Goal: Transaction & Acquisition: Download file/media

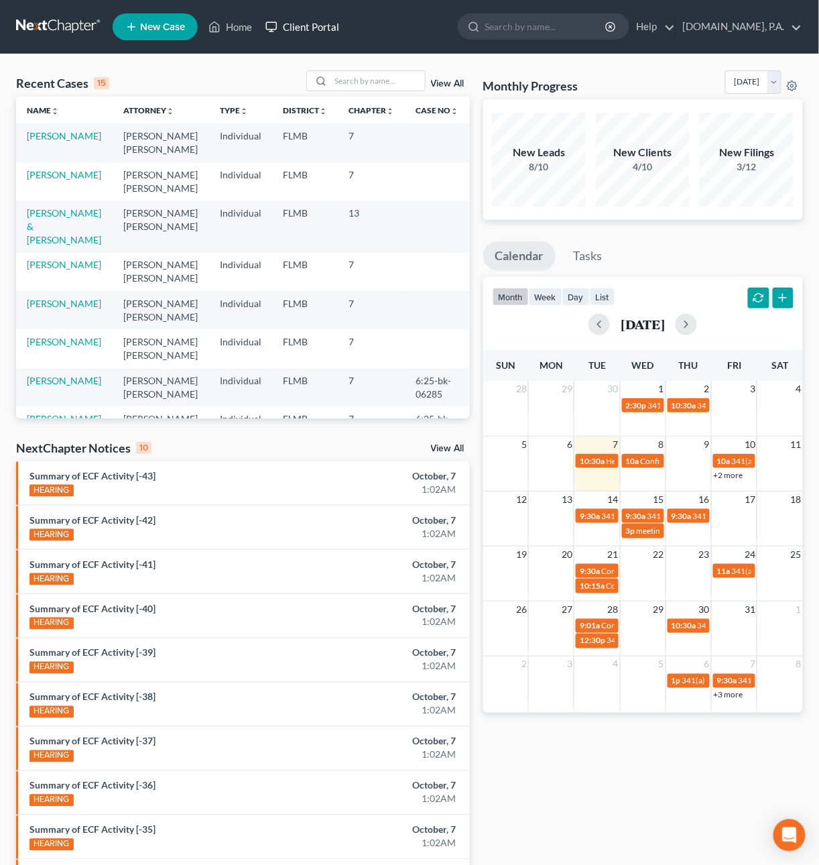
click at [333, 32] on link "Client Portal" at bounding box center [302, 27] width 87 height 24
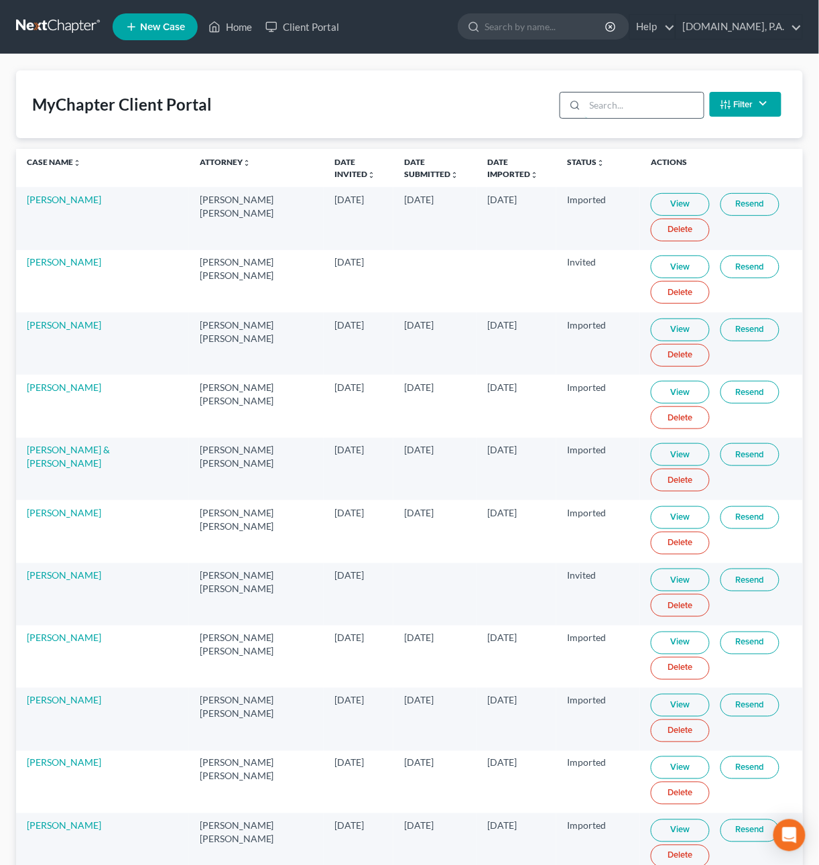
drag, startPoint x: 630, startPoint y: 101, endPoint x: 638, endPoint y: 97, distance: 9.0
click at [630, 101] on input "search" at bounding box center [644, 105] width 119 height 25
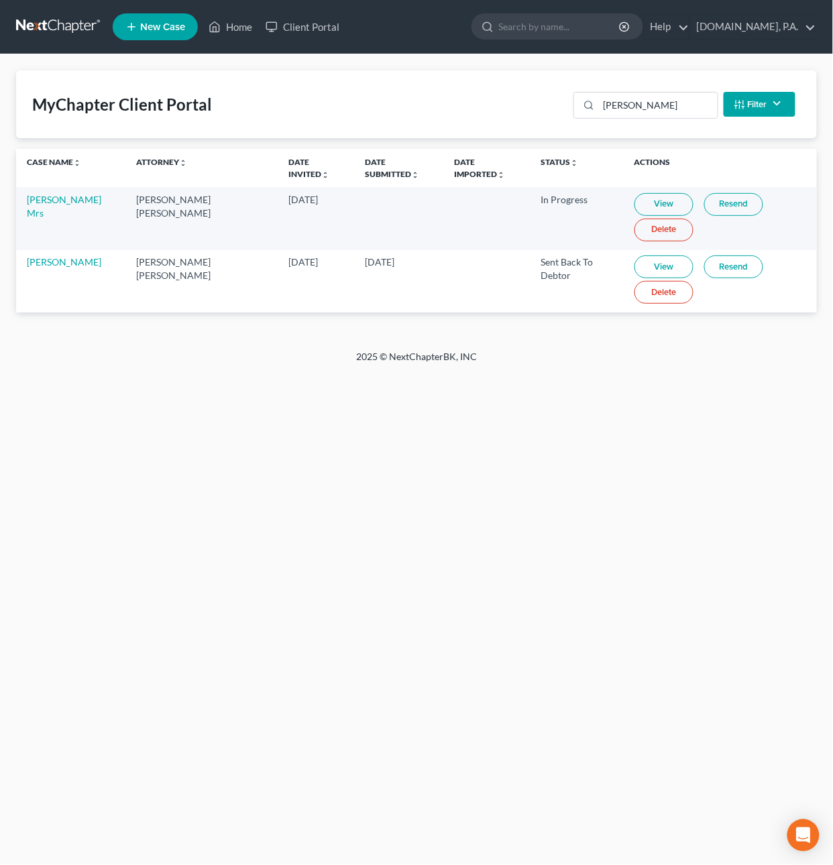
click at [634, 203] on link "View" at bounding box center [663, 204] width 59 height 23
click at [705, 207] on link "Resend" at bounding box center [733, 204] width 59 height 23
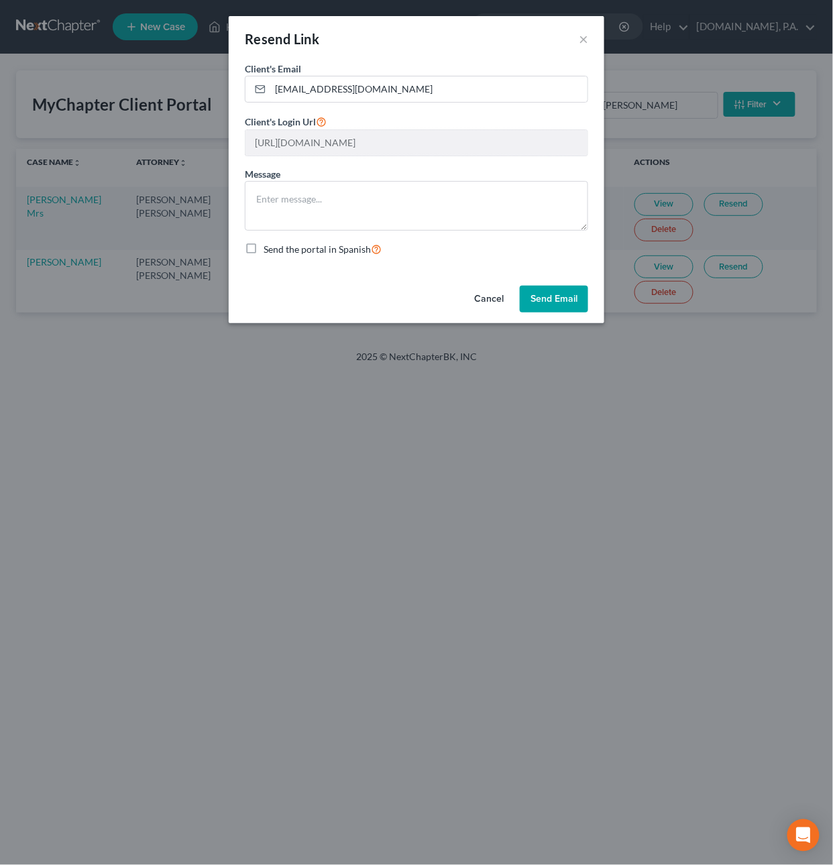
click at [492, 308] on button "Cancel" at bounding box center [488, 299] width 51 height 27
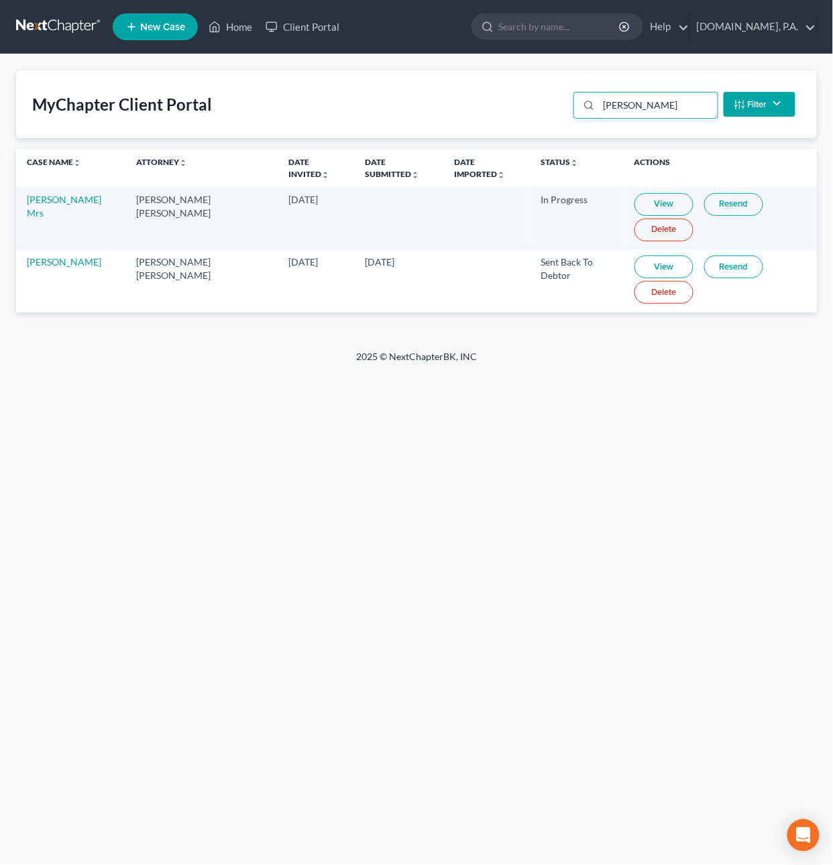
drag, startPoint x: 630, startPoint y: 102, endPoint x: 439, endPoint y: 77, distance: 192.7
click at [449, 70] on div "MyChapter Client Portal [PERSON_NAME] Filter Status Filter... Invited In Progre…" at bounding box center [416, 104] width 801 height 68
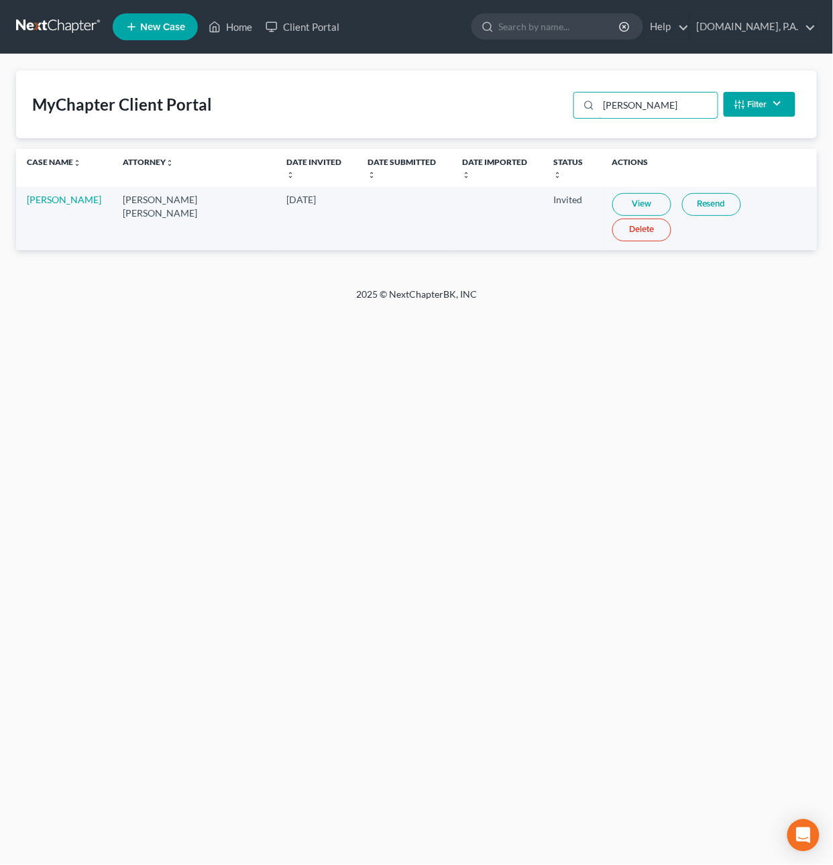
type input "[PERSON_NAME]"
click at [615, 193] on link "View" at bounding box center [641, 204] width 59 height 23
click at [696, 193] on link "Resend" at bounding box center [711, 204] width 59 height 23
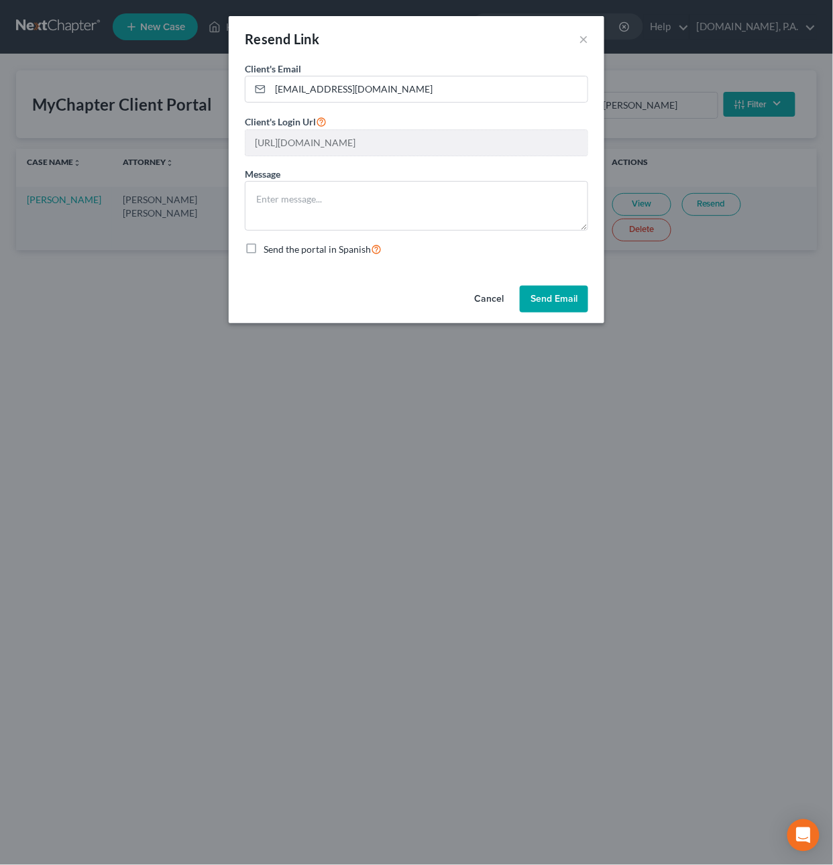
click at [492, 302] on button "Cancel" at bounding box center [488, 299] width 51 height 27
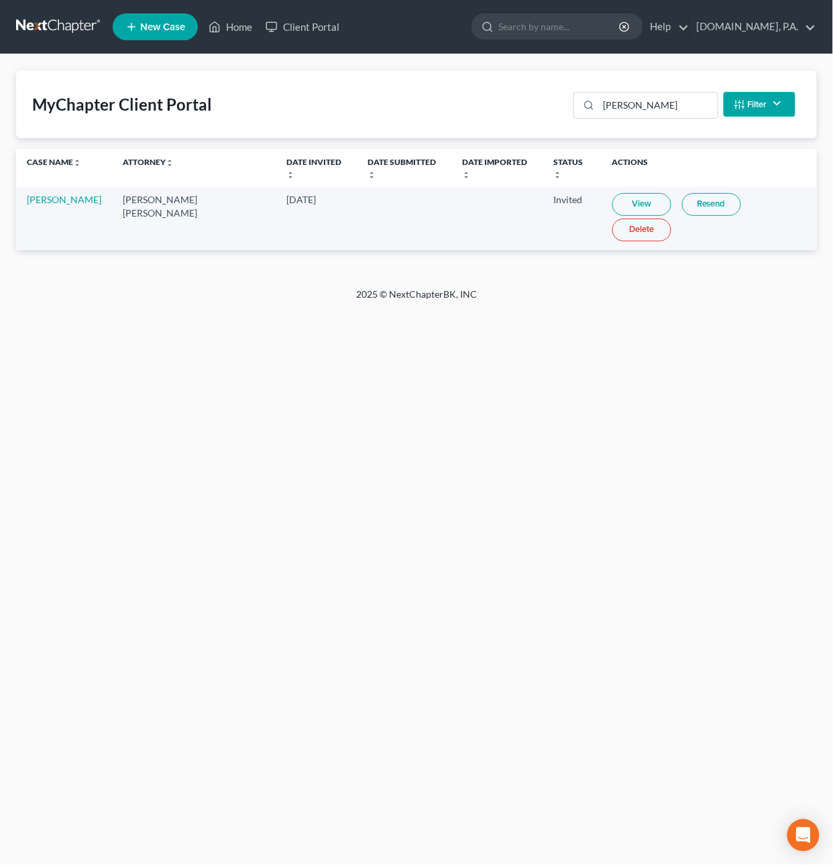
click at [51, 31] on link at bounding box center [59, 27] width 86 height 24
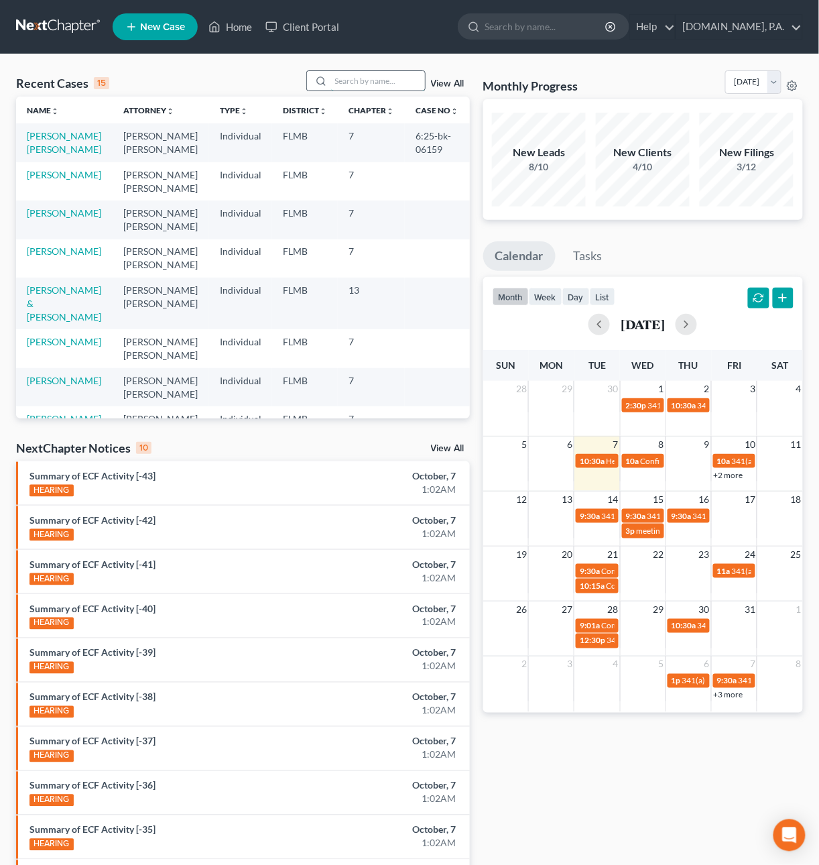
click at [377, 80] on input "search" at bounding box center [378, 80] width 94 height 19
click at [50, 139] on link "[PERSON_NAME] [PERSON_NAME]" at bounding box center [64, 142] width 74 height 25
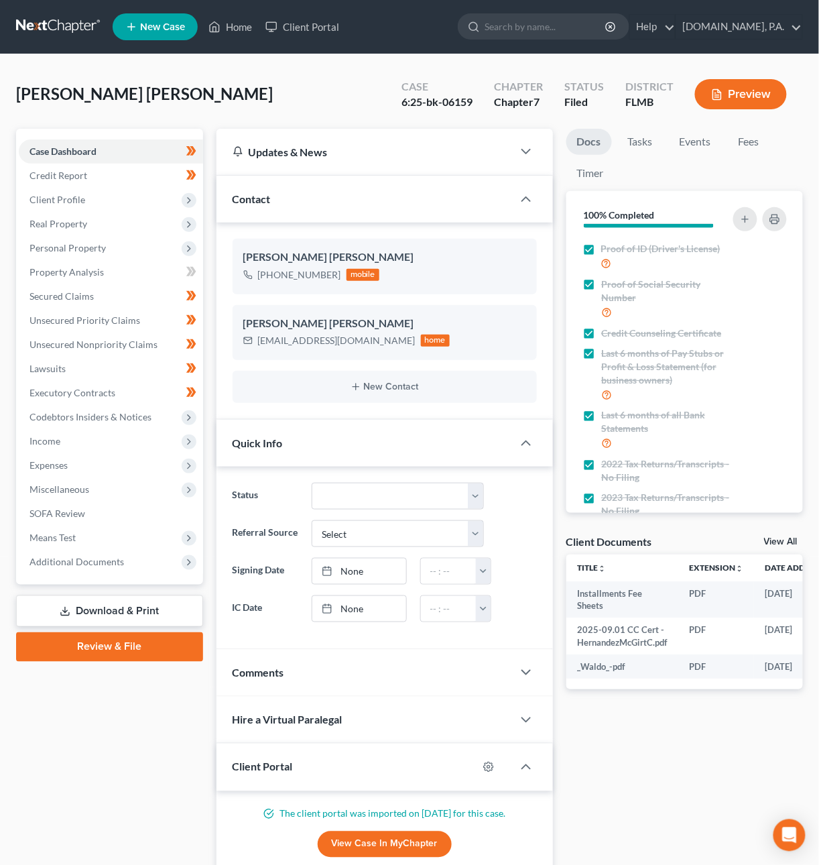
click at [85, 612] on link "Download & Print" at bounding box center [109, 612] width 187 height 32
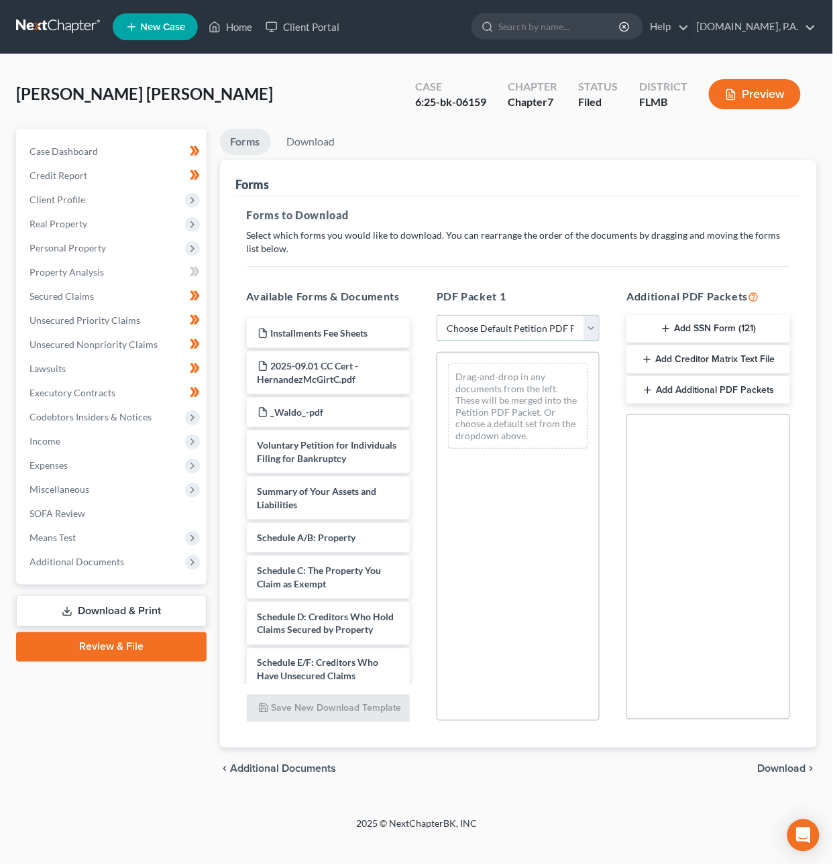
click at [492, 322] on select "Choose Default Petition PDF Packet Complete Bankruptcy Petition (all forms and …" at bounding box center [518, 328] width 163 height 27
select select "4"
click at [437, 315] on select "Choose Default Petition PDF Packet Complete Bankruptcy Petition (all forms and …" at bounding box center [518, 328] width 163 height 27
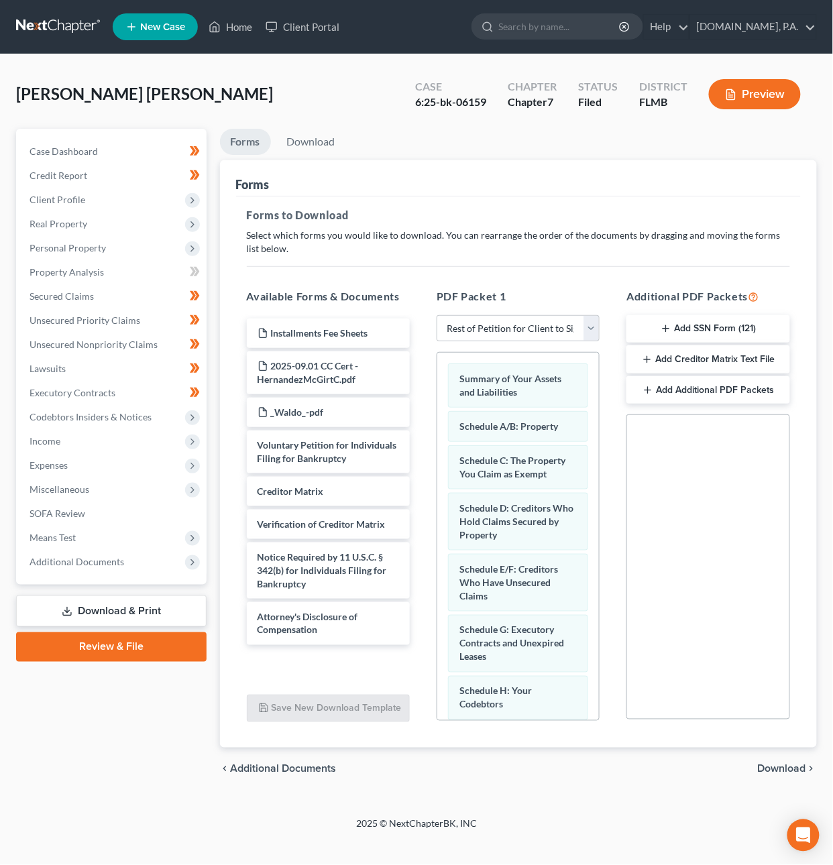
click at [793, 764] on span "Download" at bounding box center [782, 769] width 48 height 11
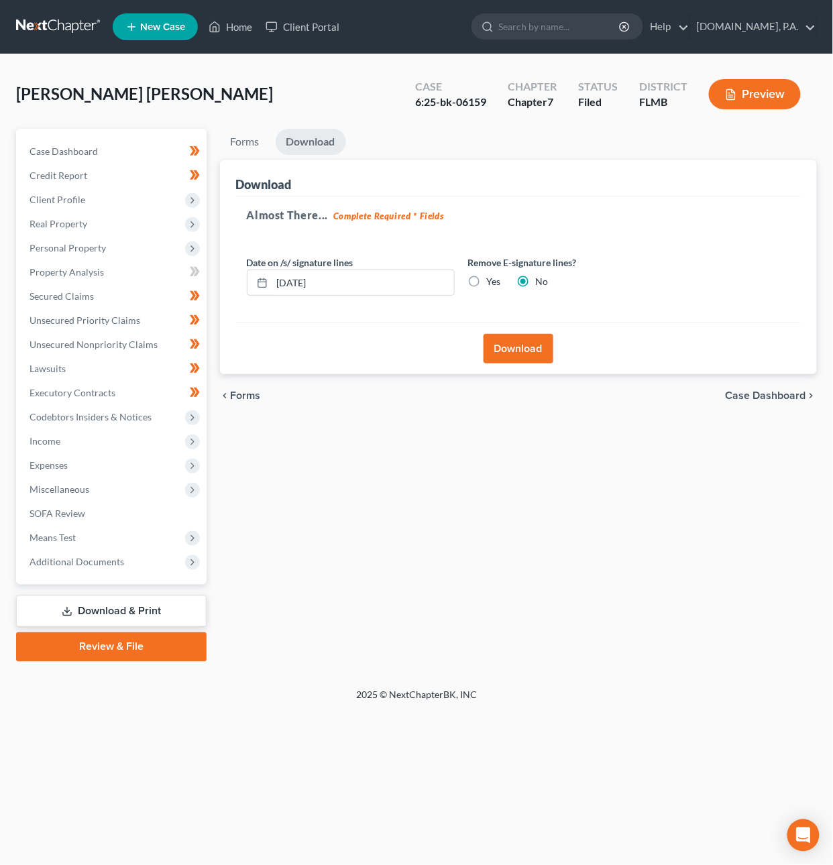
click at [516, 350] on button "Download" at bounding box center [519, 349] width 70 height 30
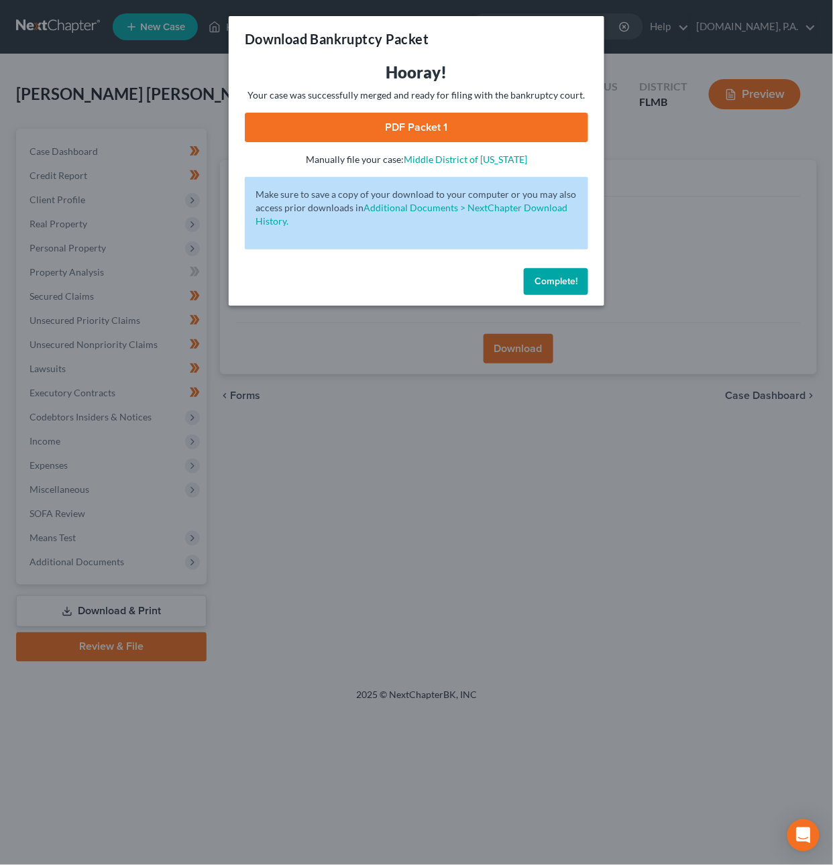
click at [416, 126] on link "PDF Packet 1" at bounding box center [416, 128] width 343 height 30
click at [579, 280] on button "Complete!" at bounding box center [556, 281] width 64 height 27
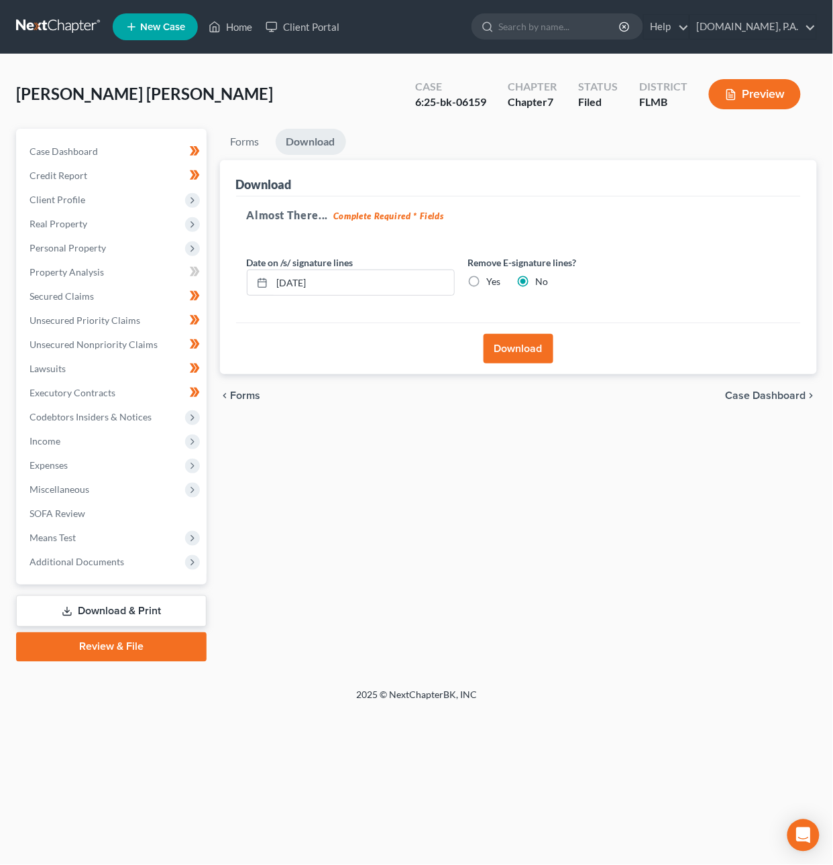
click at [44, 23] on link at bounding box center [59, 27] width 86 height 24
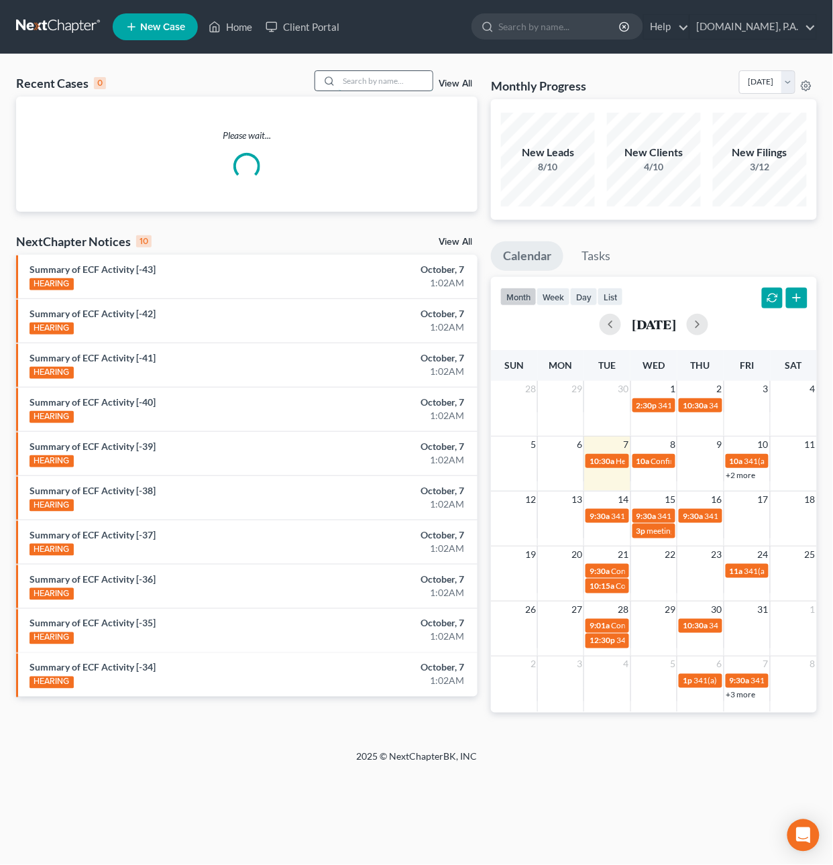
click at [368, 78] on input "search" at bounding box center [386, 80] width 94 height 19
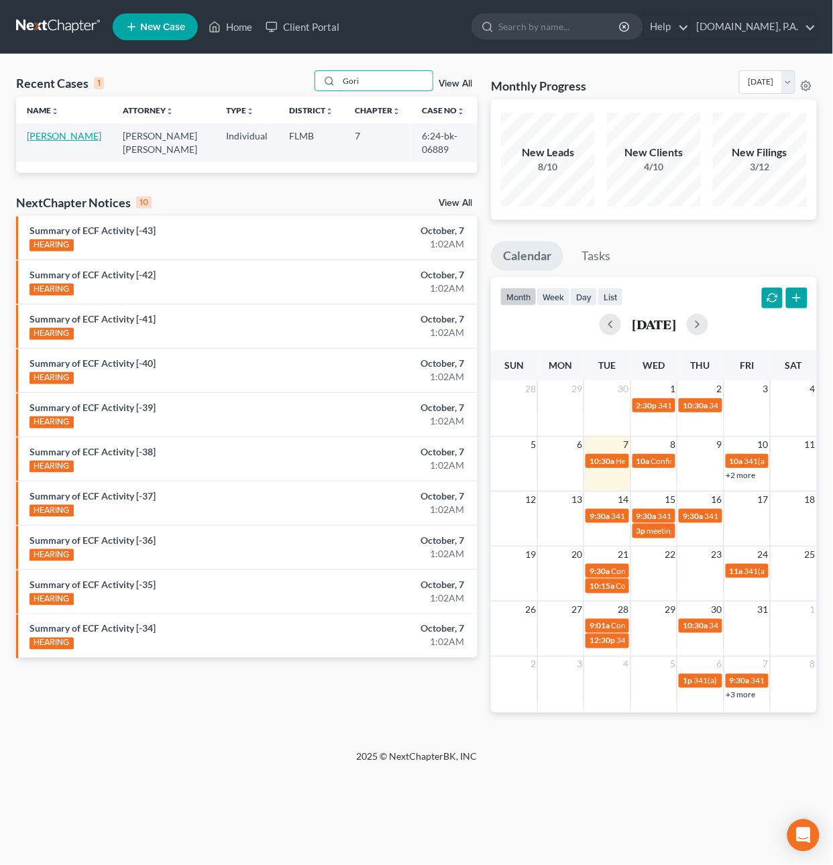
type input "Gori"
click at [51, 141] on link "Goris, Kristie" at bounding box center [64, 135] width 74 height 11
